Goal: Find specific page/section: Find specific page/section

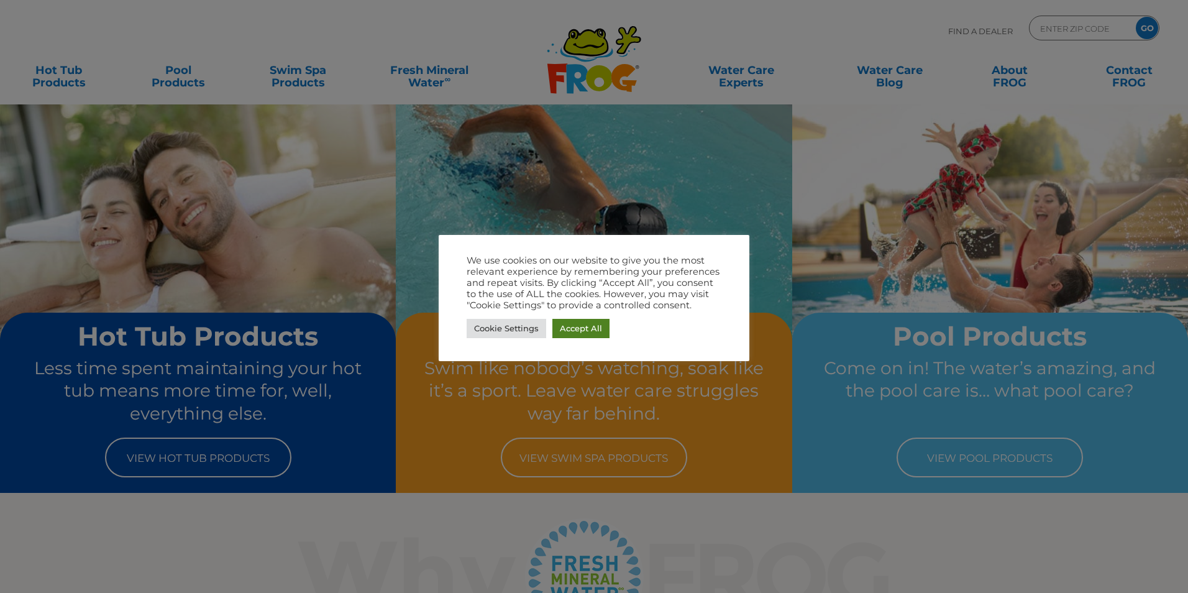
click at [575, 330] on link "Accept All" at bounding box center [581, 328] width 57 height 19
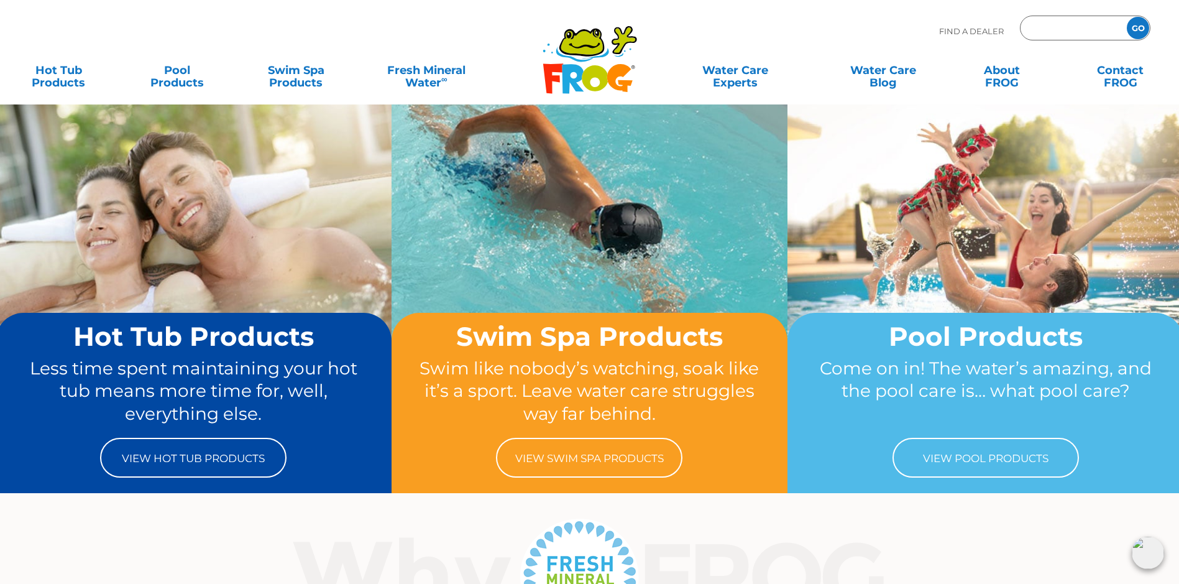
click at [1041, 25] on input "Zip Code Form" at bounding box center [1072, 28] width 84 height 18
type input "95993"
click at [1127, 17] on input "GO" at bounding box center [1138, 28] width 22 height 22
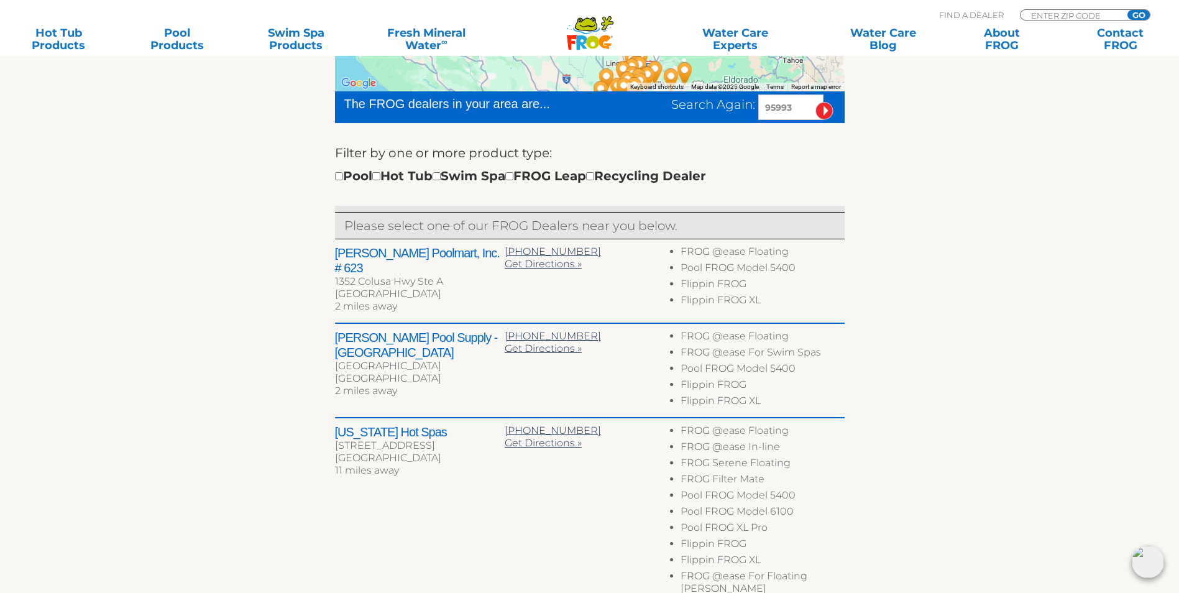
scroll to position [373, 0]
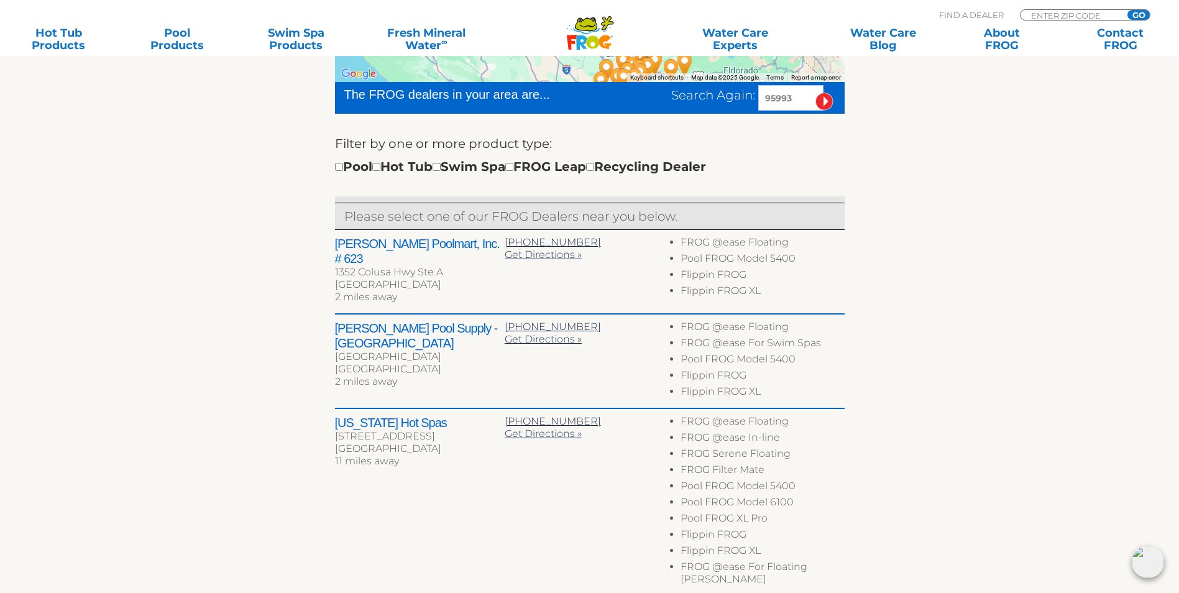
click at [381, 332] on h2 "Demaray Pool Supply - Yuba City" at bounding box center [420, 336] width 170 height 30
click at [354, 328] on h2 "Demaray Pool Supply - Yuba City" at bounding box center [420, 336] width 170 height 30
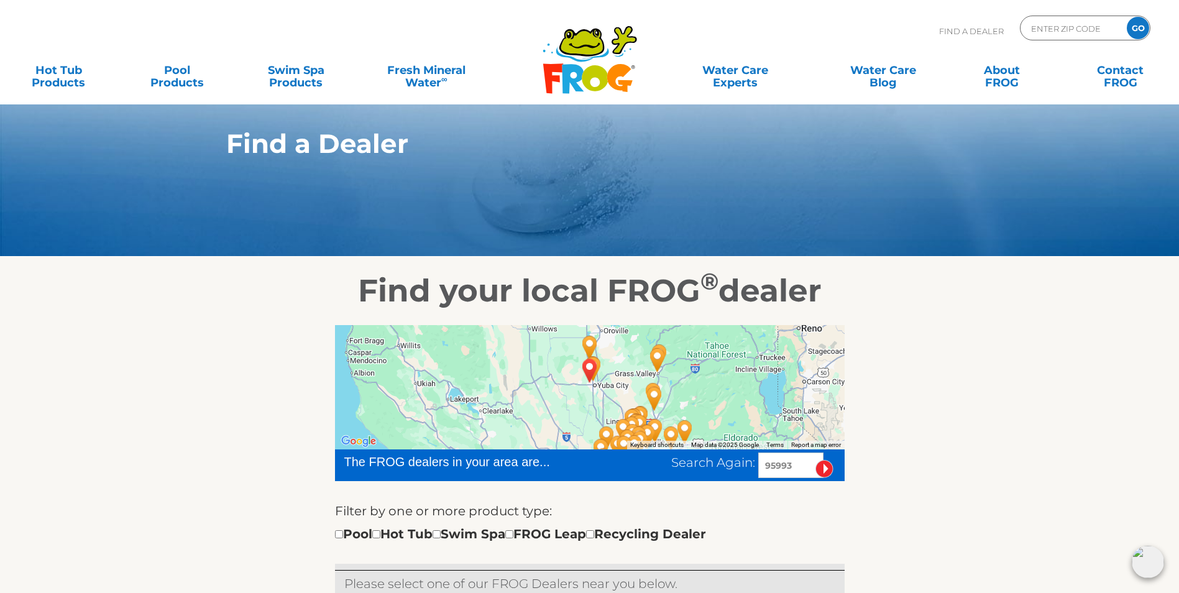
scroll to position [0, 0]
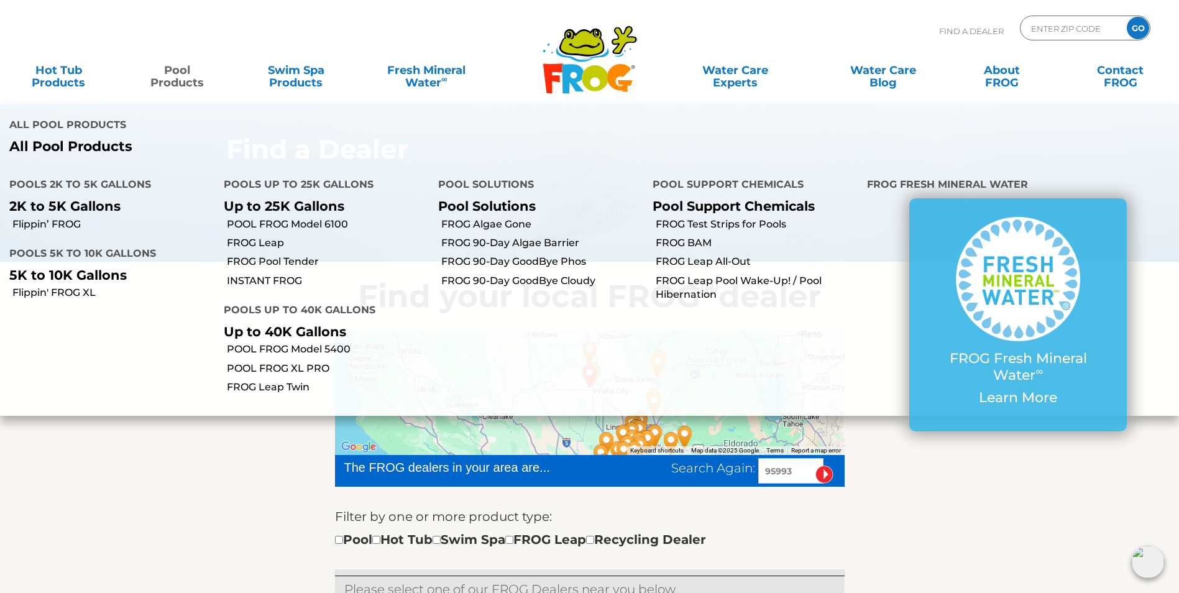
click at [178, 74] on link "Pool Products" at bounding box center [177, 70] width 93 height 25
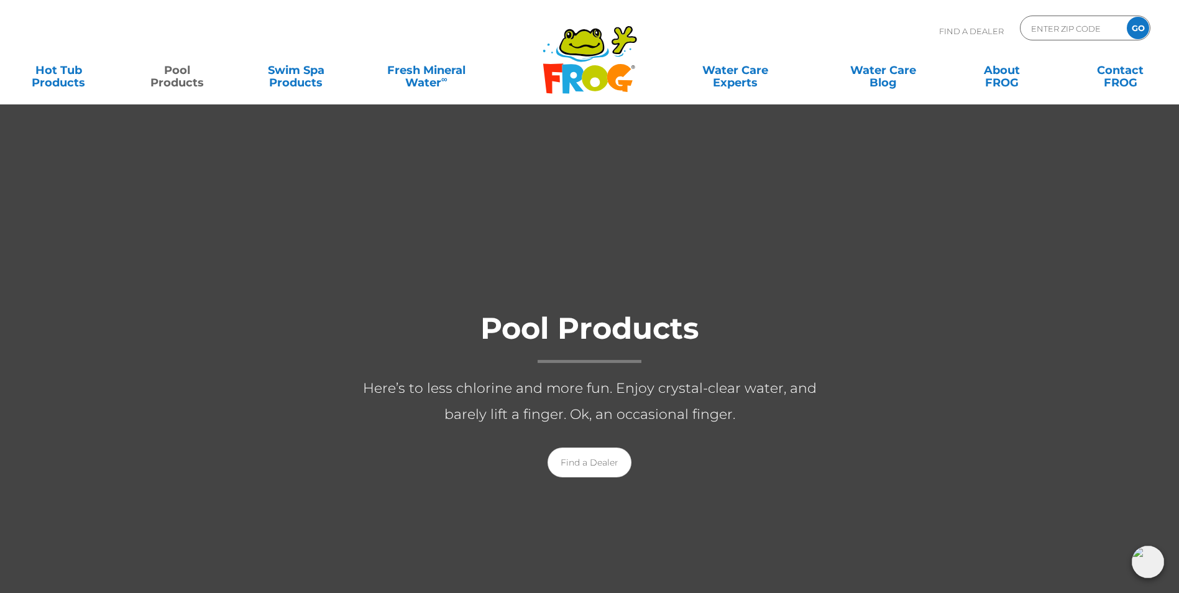
click at [178, 74] on link "Pool Products" at bounding box center [177, 70] width 93 height 25
